Goal: Information Seeking & Learning: Learn about a topic

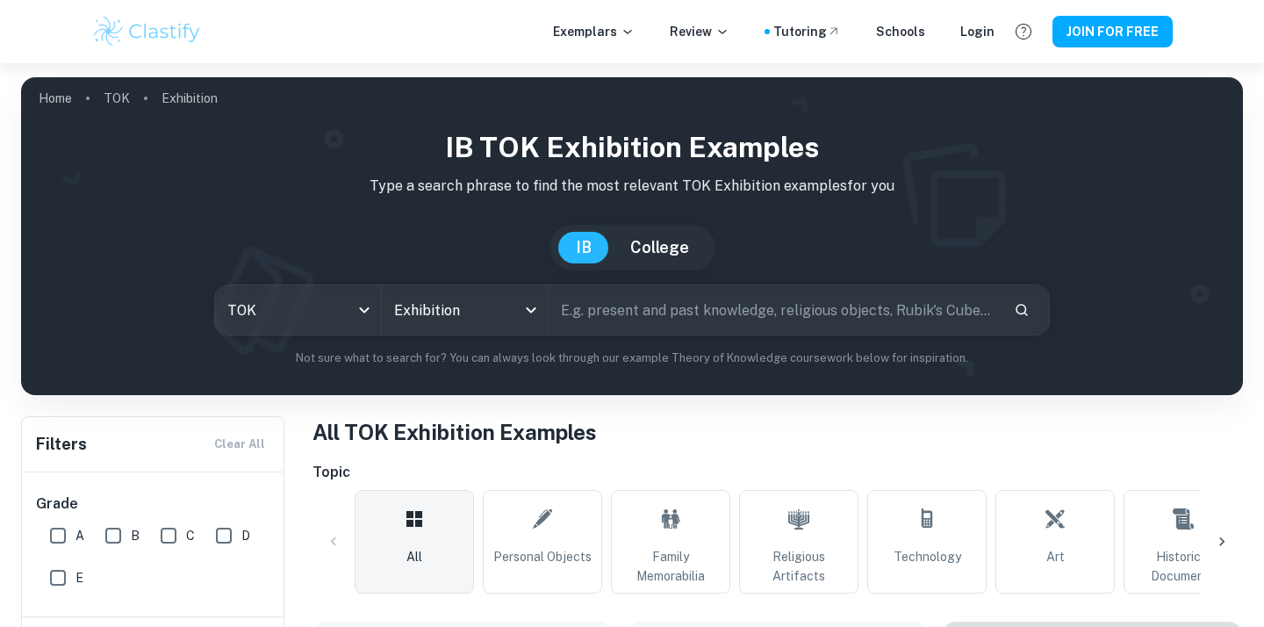
scroll to position [616, 0]
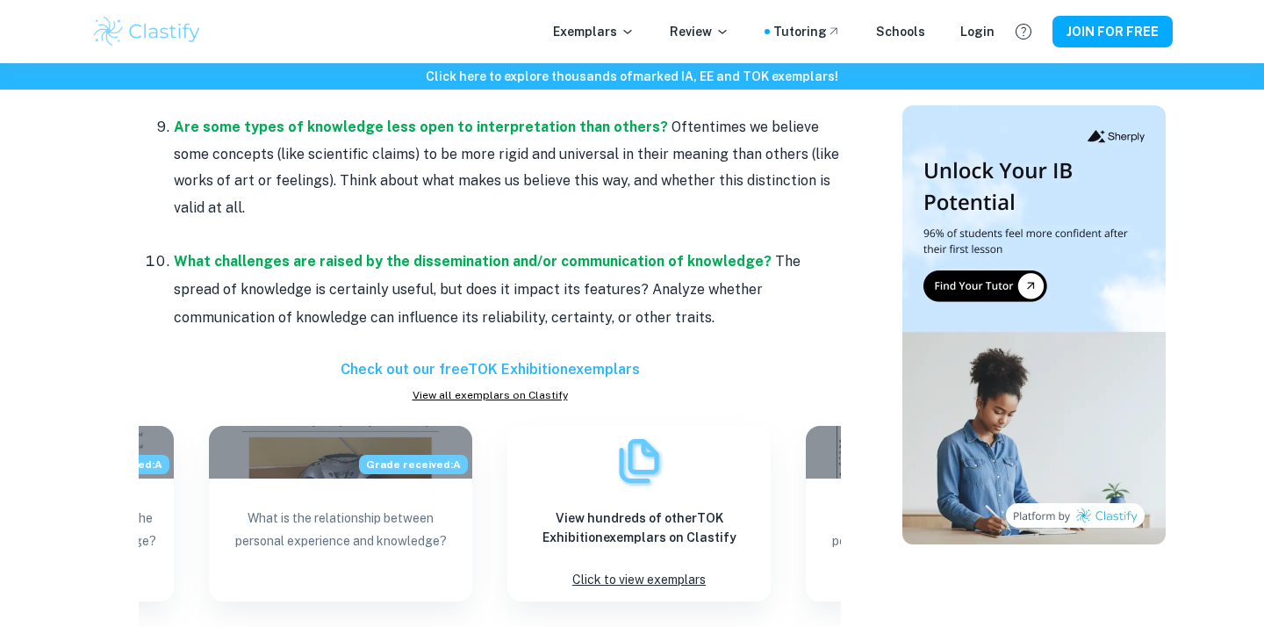
scroll to position [1814, 0]
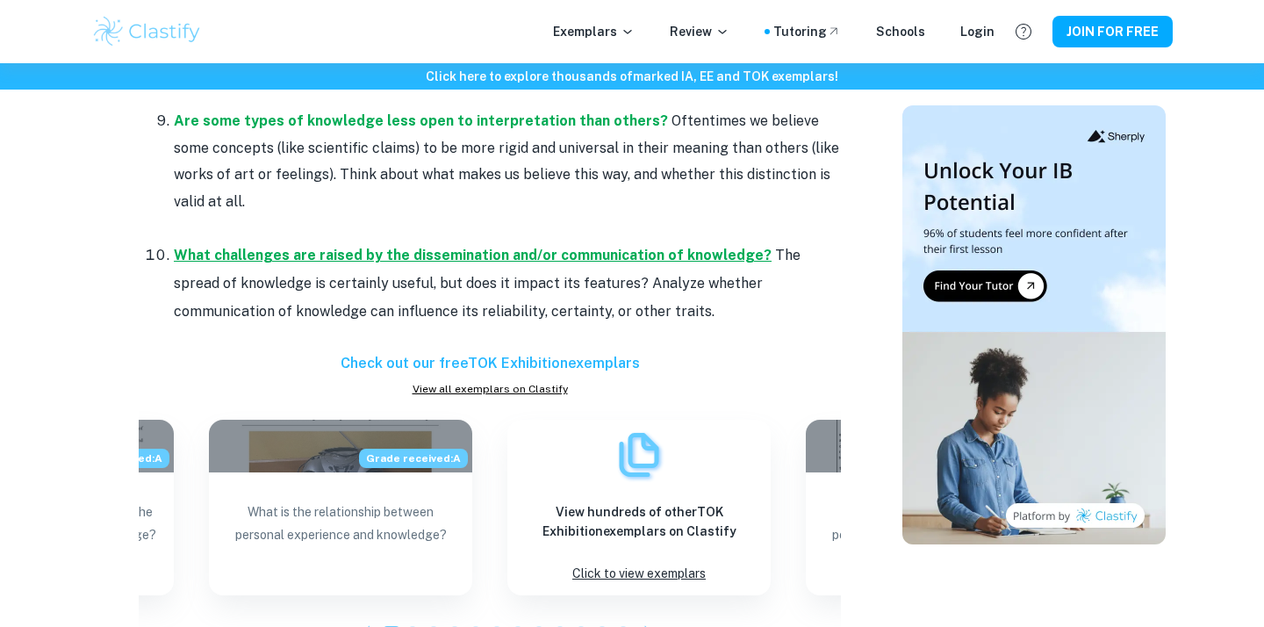
click at [451, 256] on strong "What challenges are raised by the dissemination and/or communication of knowled…" at bounding box center [473, 255] width 598 height 17
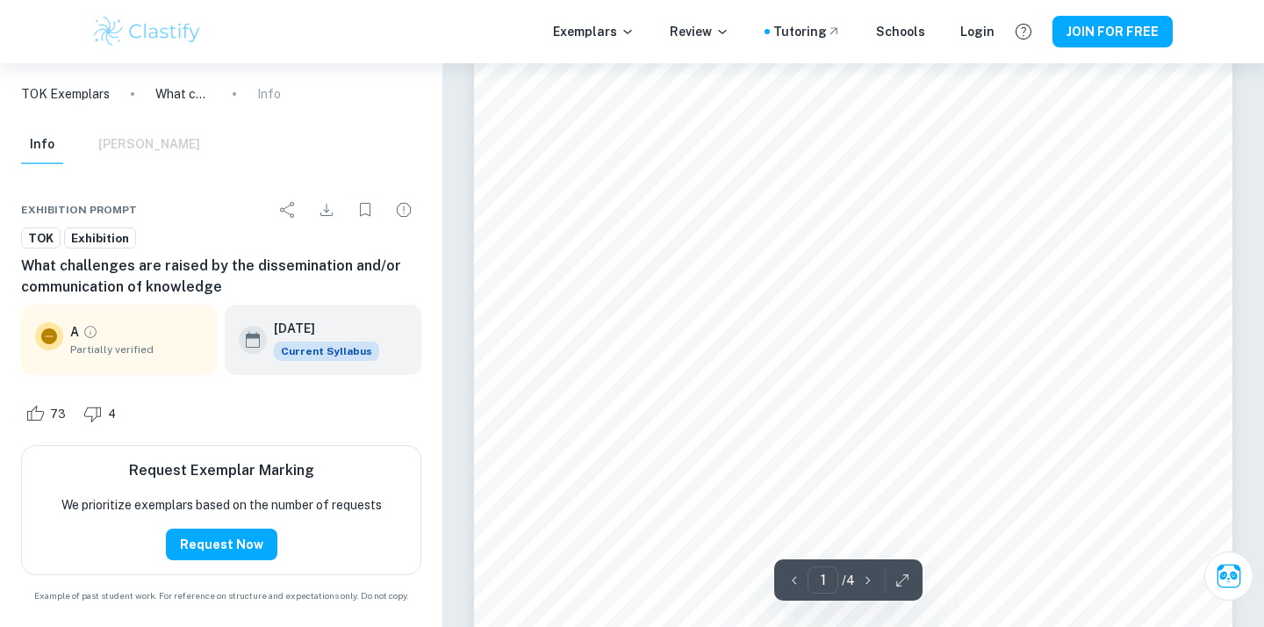
scroll to position [73, 0]
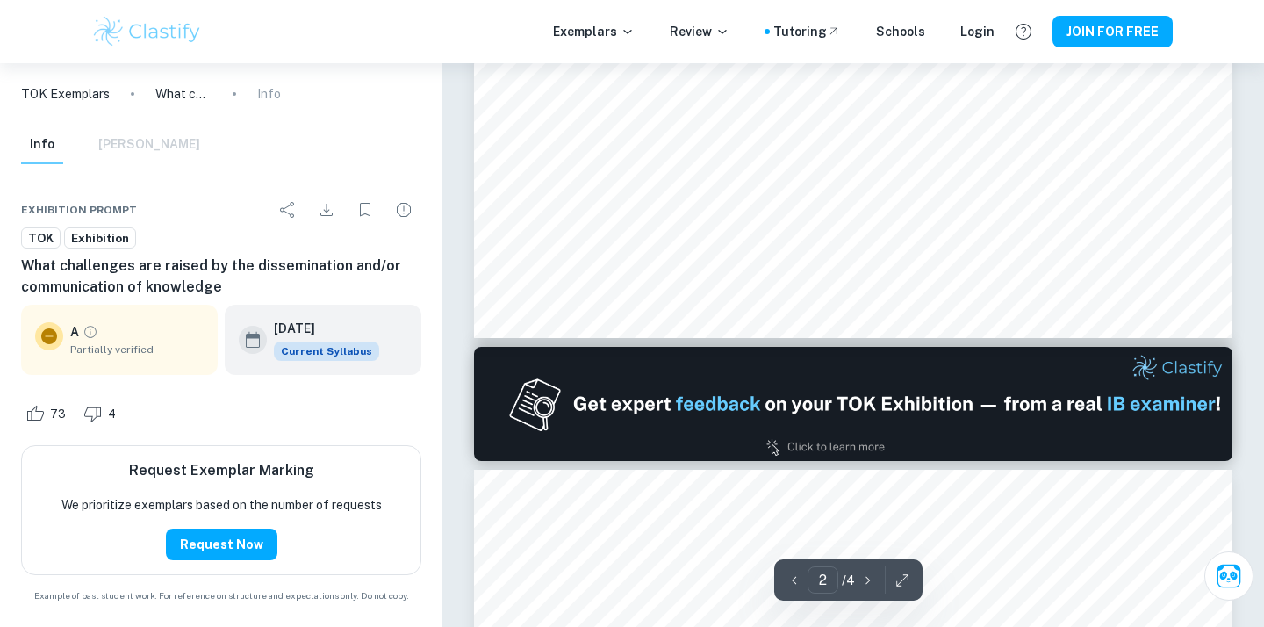
type input "1"
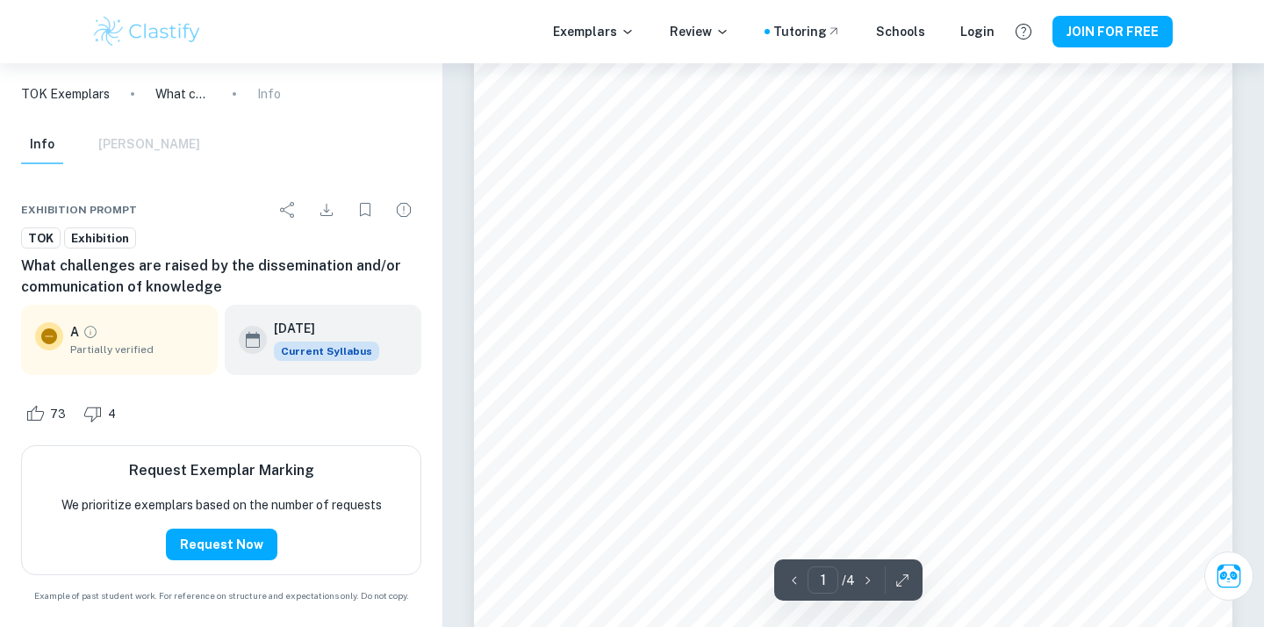
scroll to position [0, 0]
